Goal: Find specific page/section: Find specific page/section

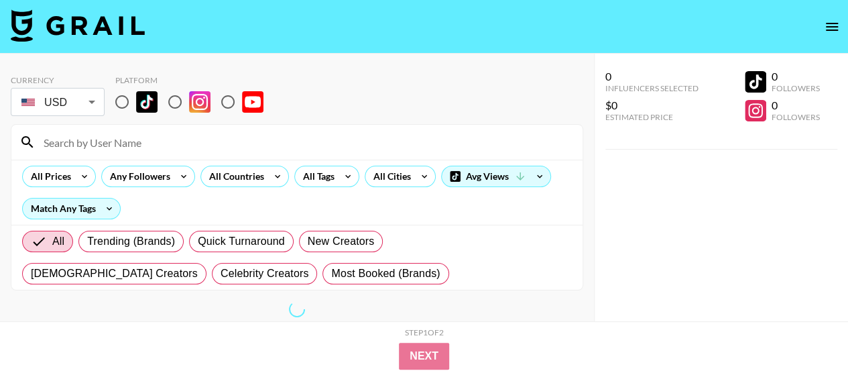
click at [178, 105] on input "radio" at bounding box center [175, 102] width 28 height 28
radio input "true"
click at [142, 144] on input at bounding box center [305, 141] width 539 height 21
paste input "[PERSON_NAME]"
type input "[PERSON_NAME]"
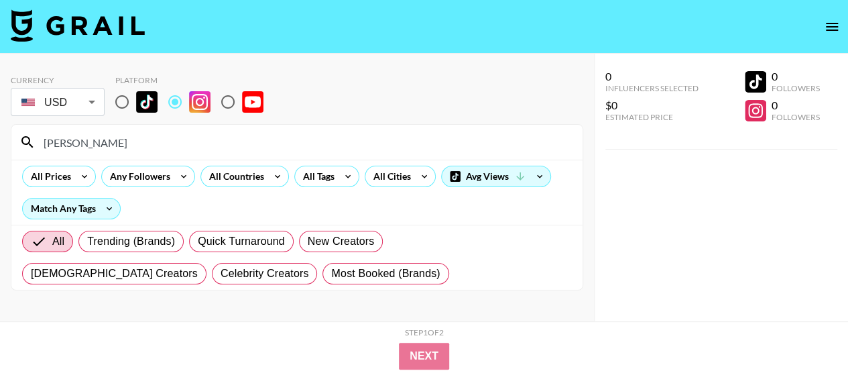
click at [122, 101] on input "radio" at bounding box center [122, 102] width 28 height 28
radio input "true"
click at [180, 100] on input "radio" at bounding box center [175, 102] width 28 height 28
radio input "true"
click at [107, 105] on div "Currency USD USD ​ Platform" at bounding box center [297, 97] width 573 height 44
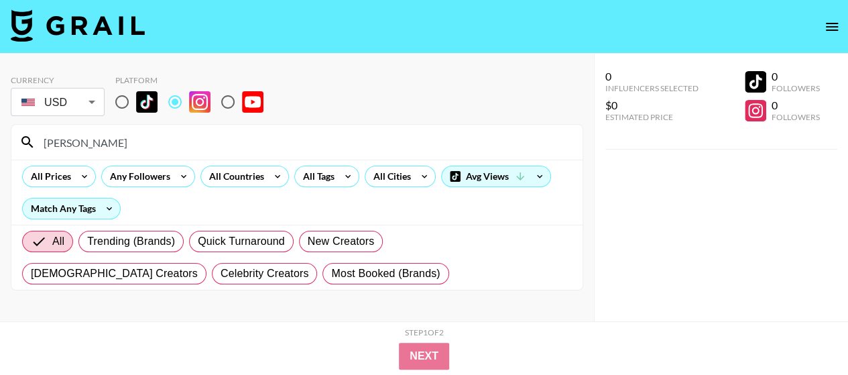
click at [119, 100] on input "radio" at bounding box center [122, 102] width 28 height 28
radio input "true"
